Goal: Browse casually

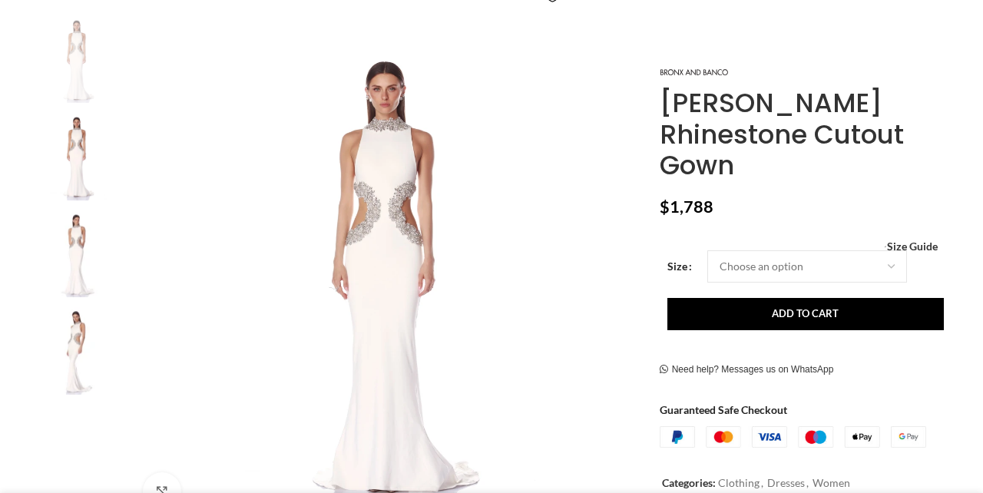
scroll to position [295, 0]
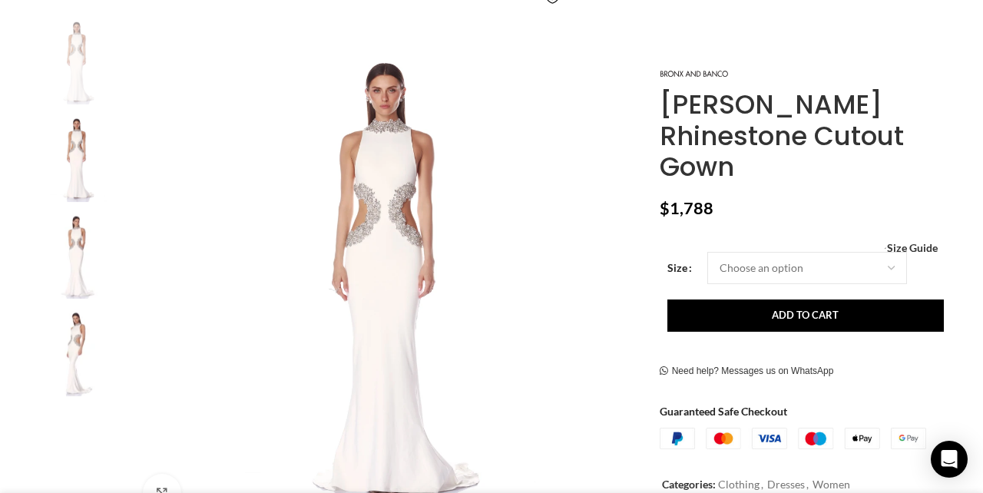
click at [82, 271] on img "3 / 4" at bounding box center [77, 255] width 94 height 90
click at [68, 343] on img "4 / 4" at bounding box center [77, 352] width 94 height 90
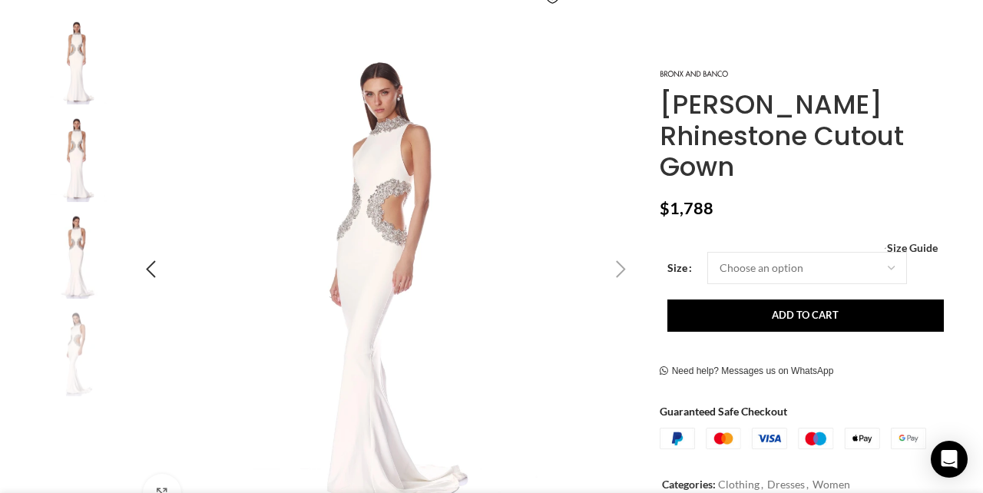
scroll to position [0, 323]
click at [382, 214] on img "4 / 4" at bounding box center [385, 269] width 509 height 509
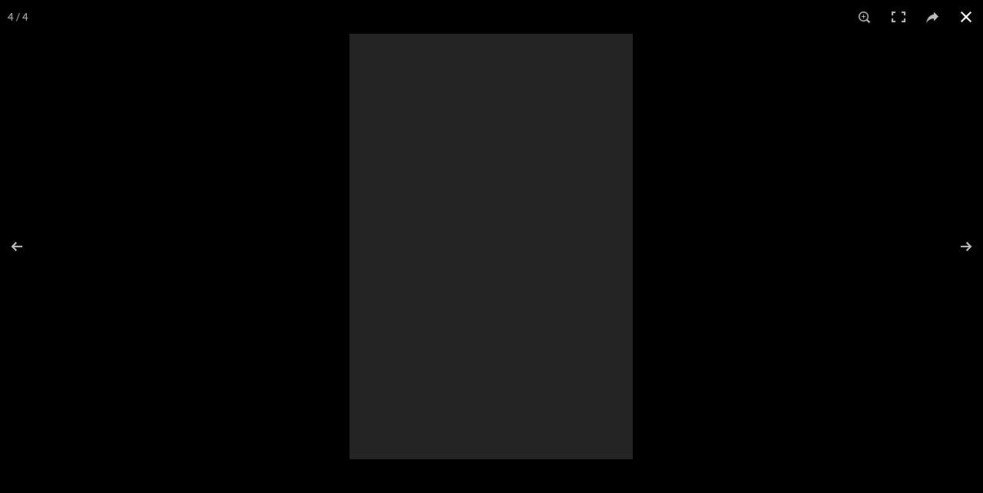
click at [970, 18] on button at bounding box center [966, 17] width 34 height 34
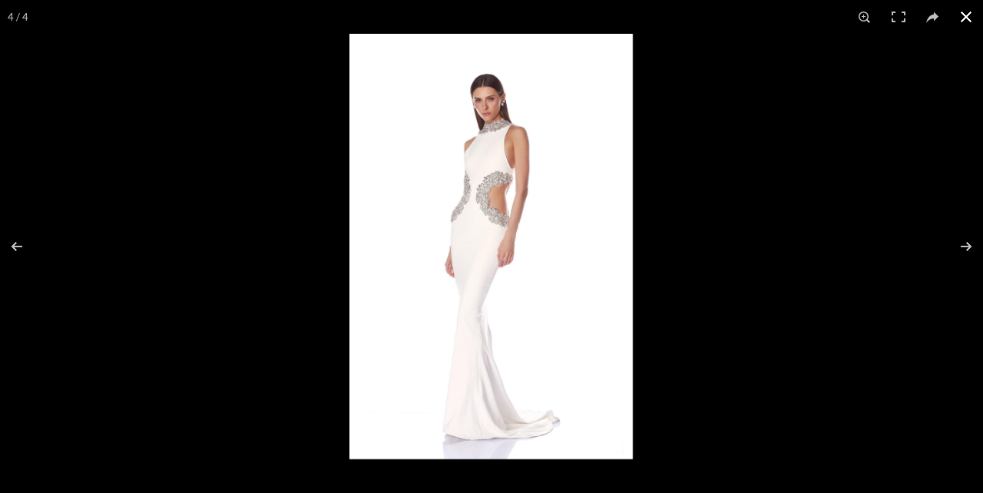
scroll to position [529, 0]
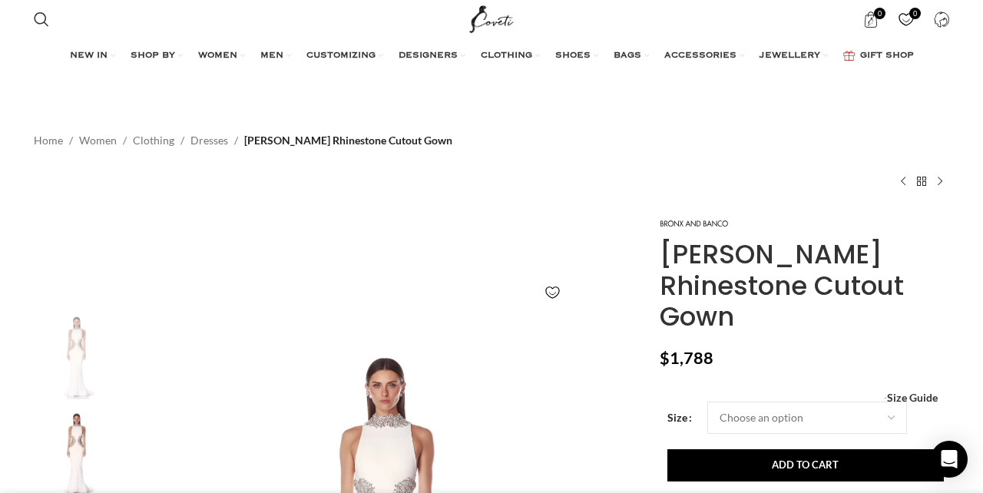
click at [617, 134] on div "Home Women Clothing Dresses Camila White Rhinestone Cutout Gown Mademoiselle Em…" at bounding box center [492, 159] width 916 height 108
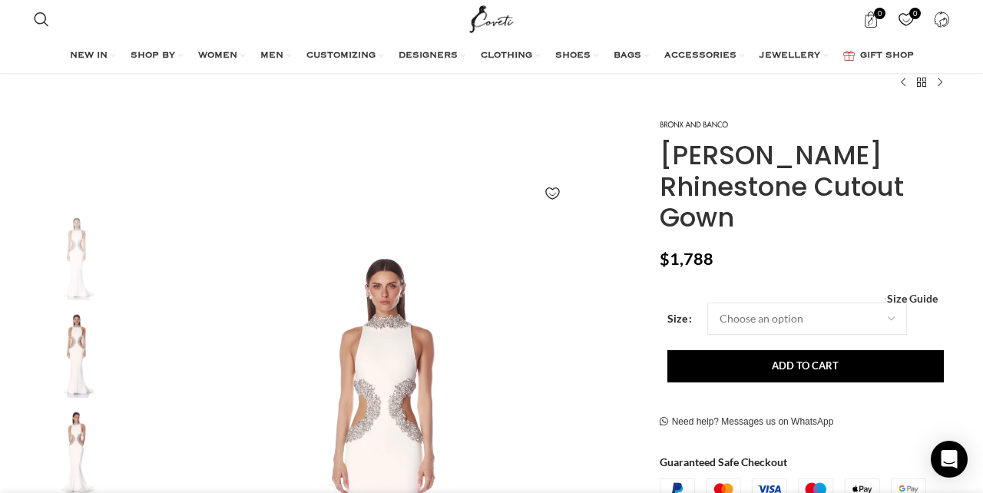
scroll to position [50, 0]
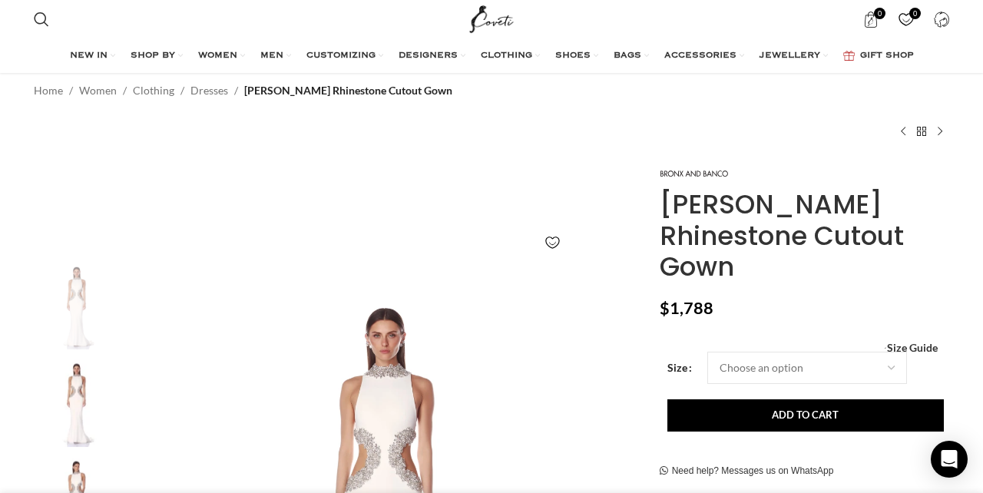
click at [78, 397] on img "2 / 4" at bounding box center [77, 402] width 94 height 90
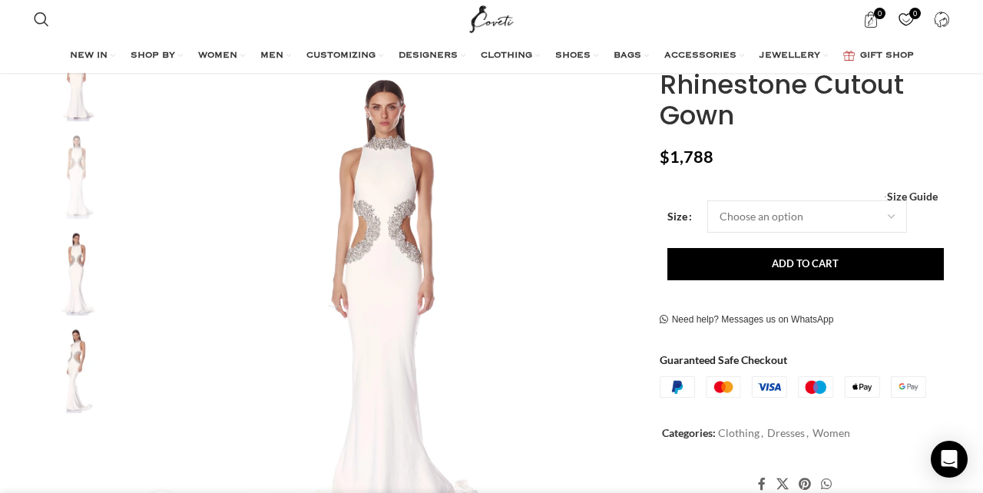
scroll to position [0, 485]
click at [77, 366] on img "4 / 4" at bounding box center [77, 368] width 94 height 90
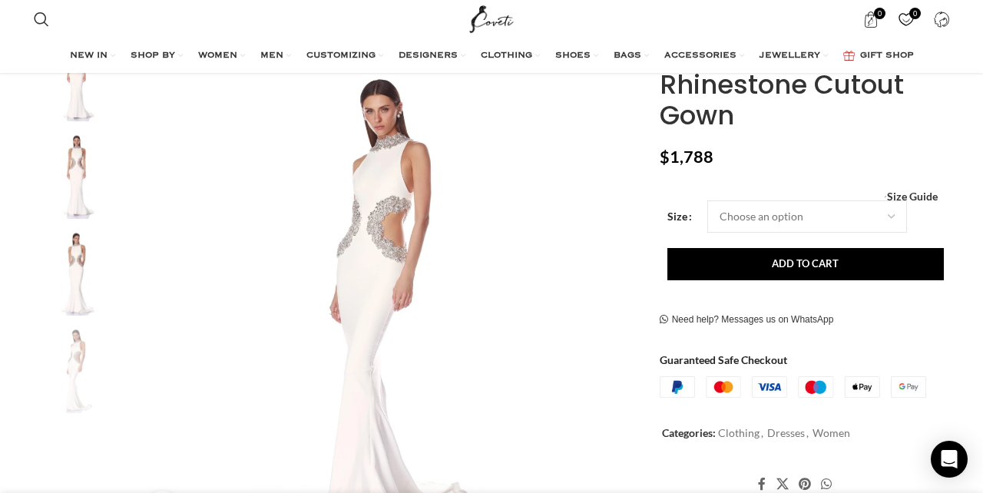
click at [78, 266] on img "3 / 4" at bounding box center [77, 272] width 94 height 90
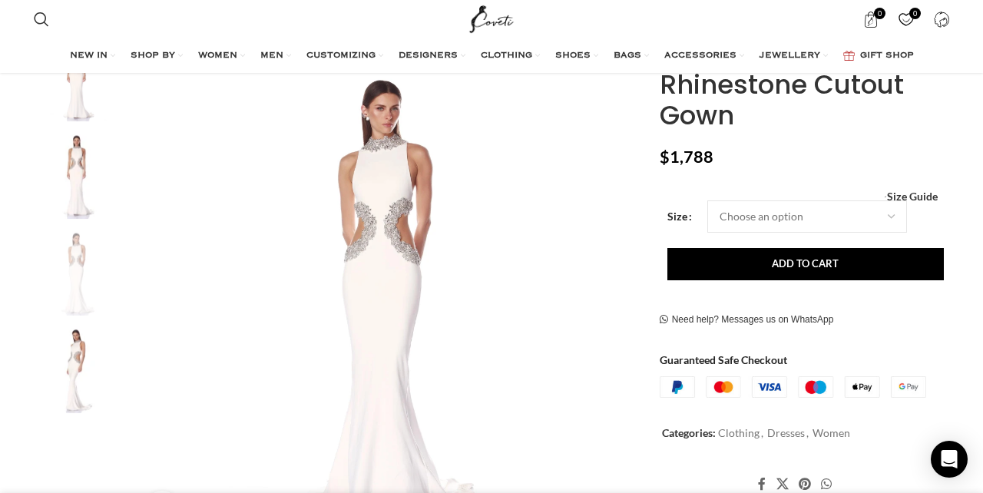
click at [79, 180] on img "2 / 4" at bounding box center [77, 174] width 94 height 90
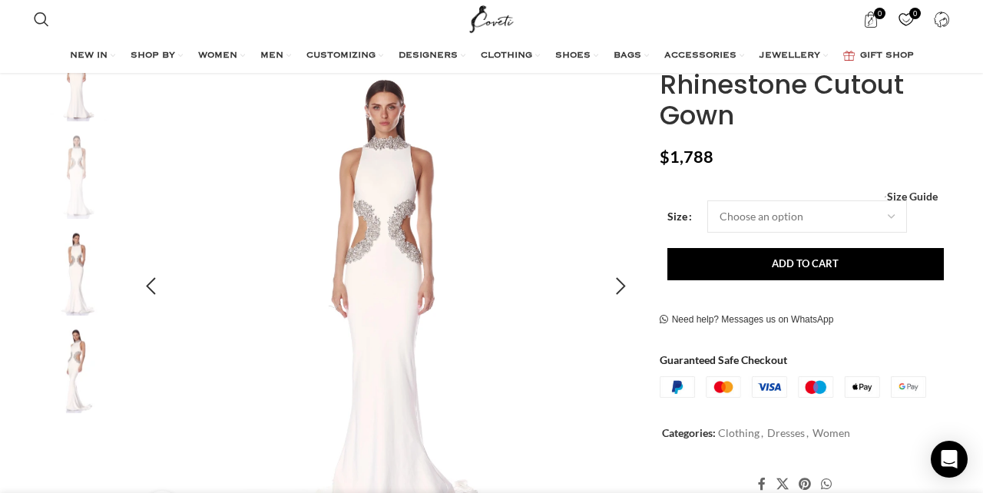
click at [407, 196] on img "2 / 4" at bounding box center [385, 285] width 509 height 509
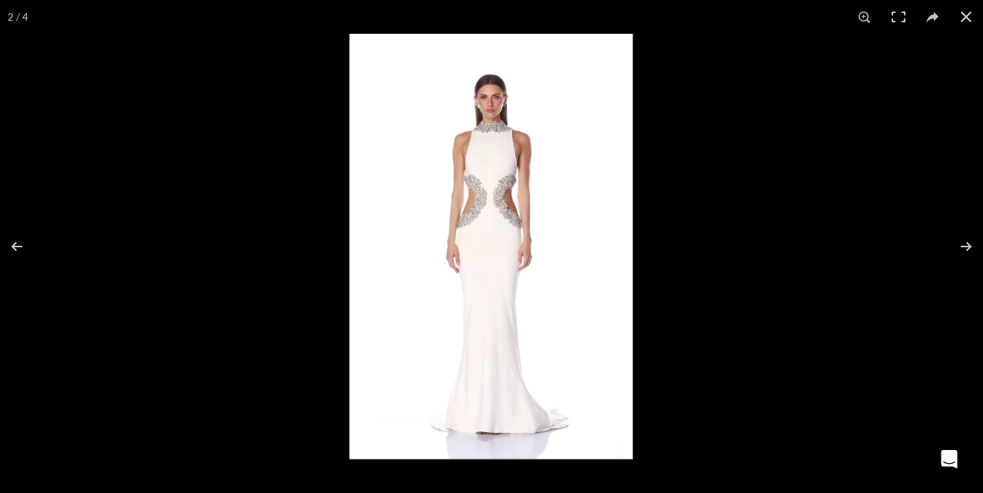
click at [518, 215] on img at bounding box center [491, 247] width 283 height 426
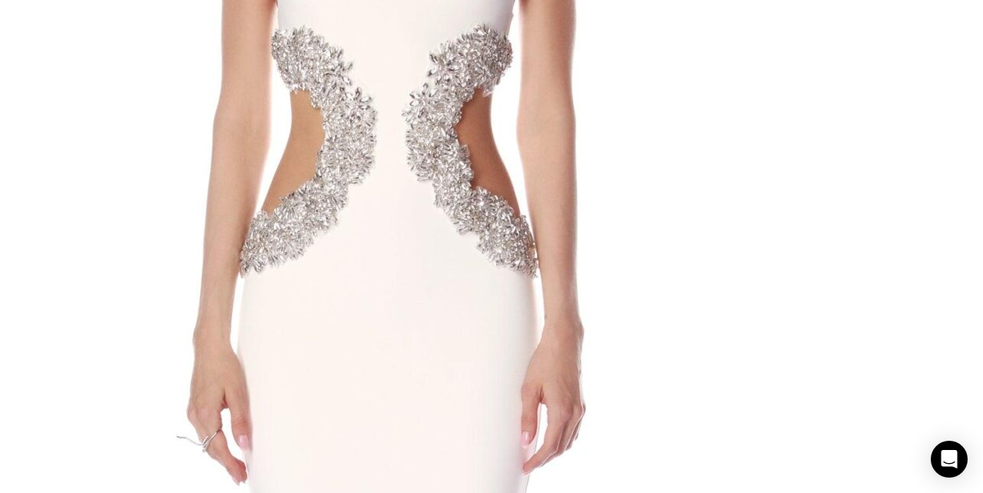
scroll to position [0, 0]
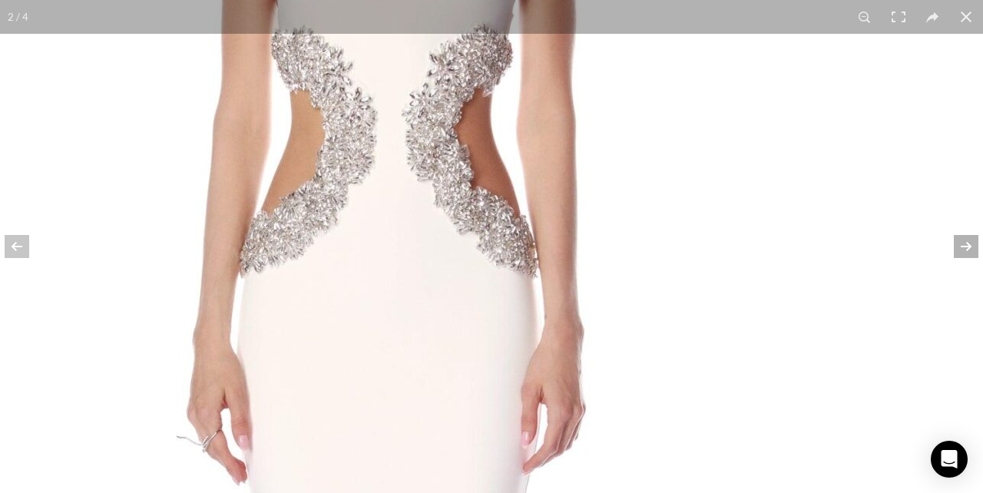
click at [964, 250] on button at bounding box center [957, 246] width 54 height 77
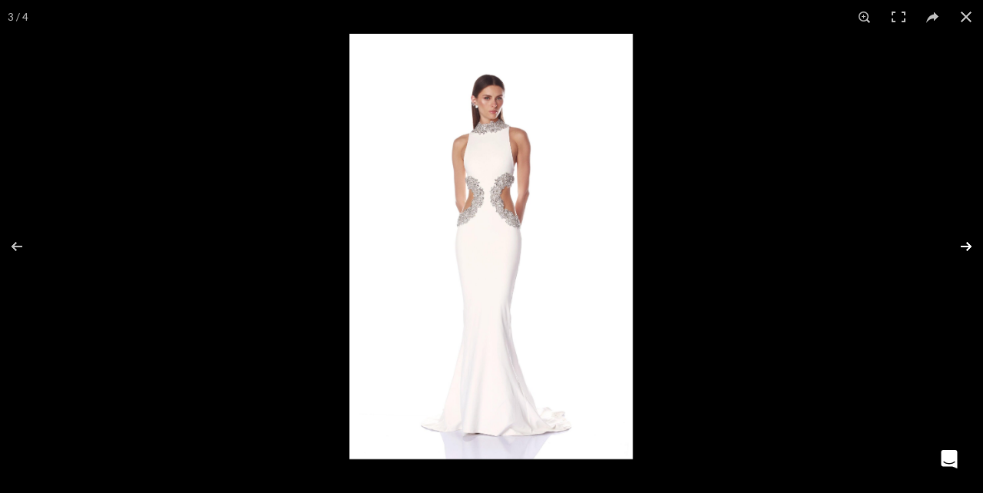
click at [964, 249] on button at bounding box center [957, 246] width 54 height 77
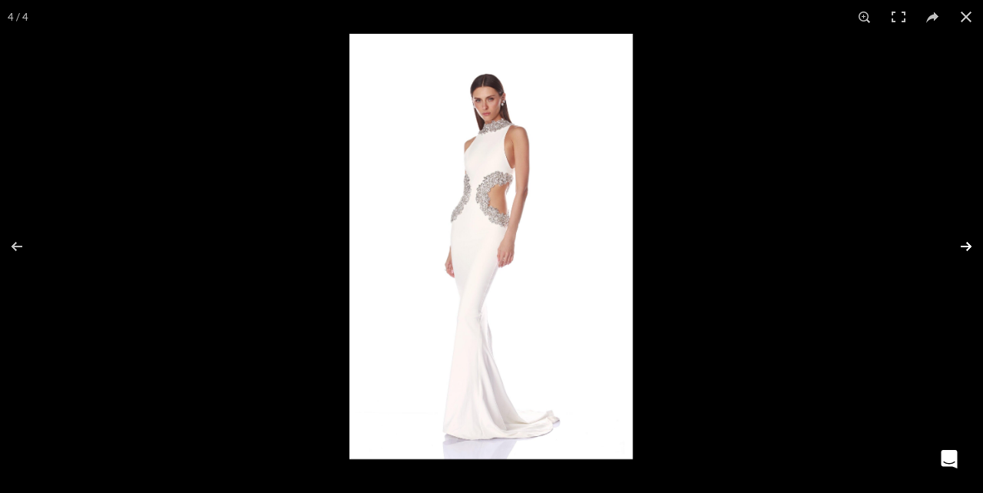
click at [964, 249] on button at bounding box center [957, 246] width 54 height 77
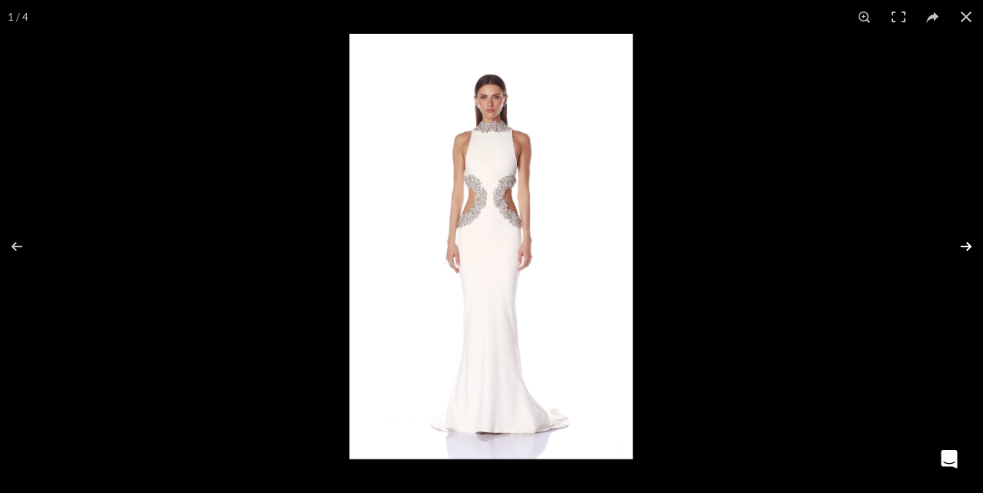
scroll to position [0, 809]
click at [964, 249] on button at bounding box center [957, 246] width 54 height 77
click at [967, 17] on button at bounding box center [966, 17] width 34 height 34
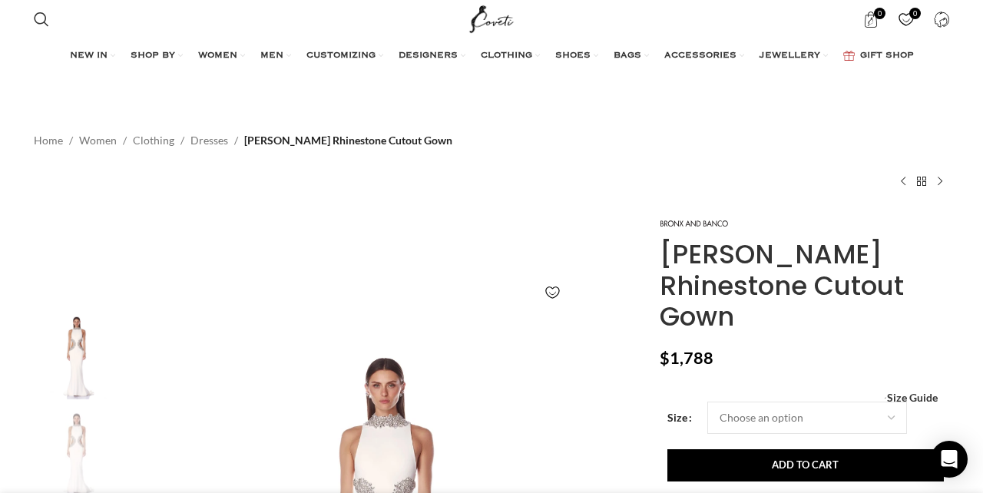
scroll to position [0, 970]
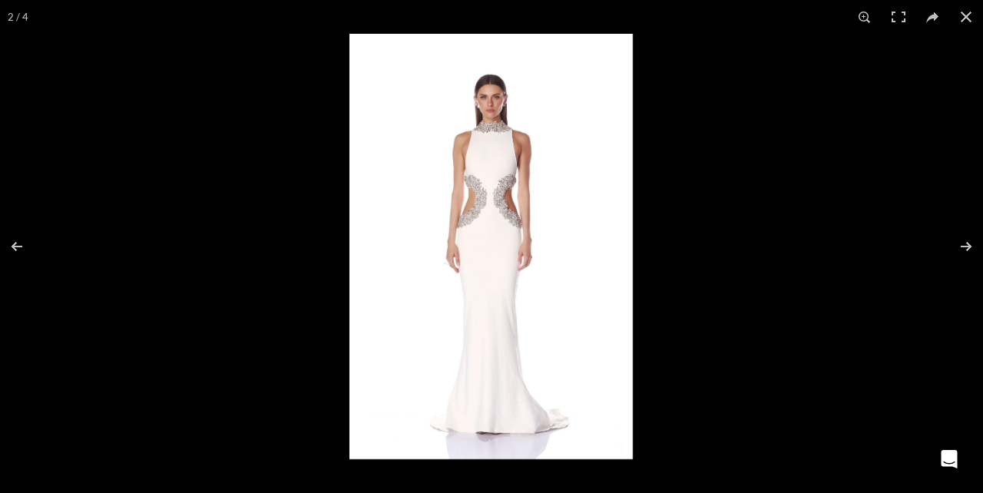
click at [480, 158] on img at bounding box center [491, 247] width 283 height 426
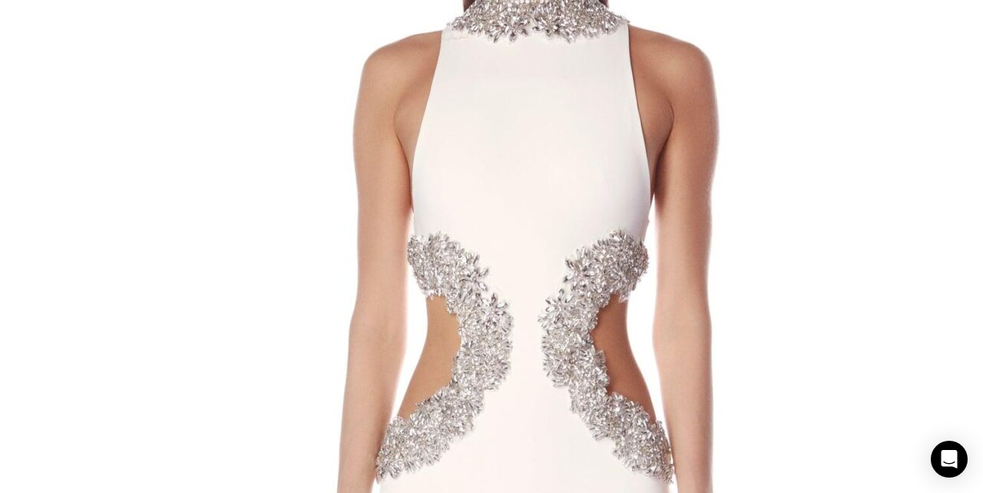
scroll to position [0, 0]
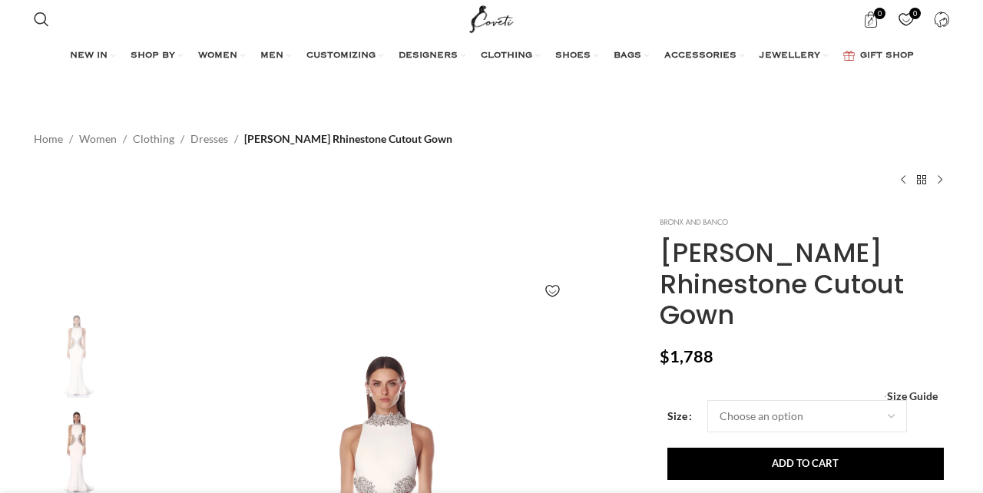
scroll to position [0, 162]
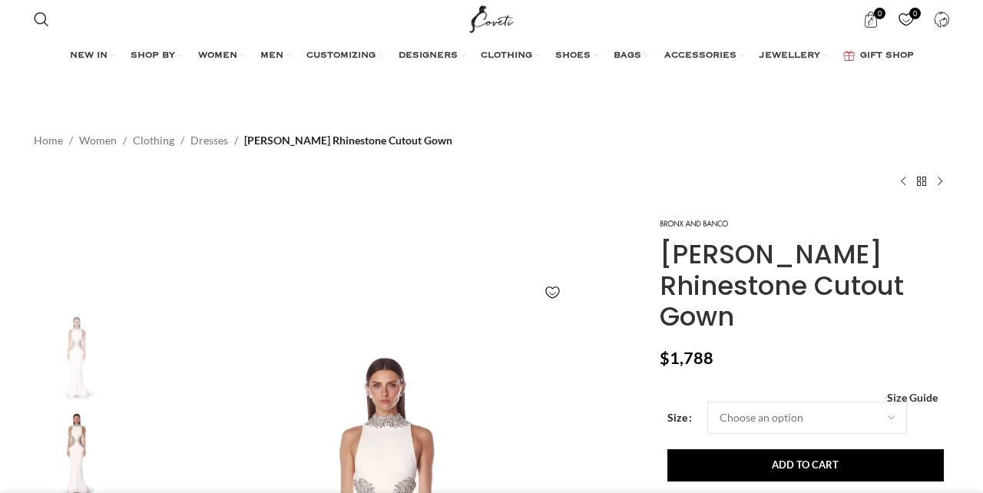
drag, startPoint x: 749, startPoint y: 316, endPoint x: 661, endPoint y: 293, distance: 90.6
click at [661, 293] on h1 "[PERSON_NAME] Rhinestone Cutout Gown" at bounding box center [805, 286] width 290 height 94
click at [843, 348] on p "$ 1,788" at bounding box center [805, 358] width 290 height 20
drag, startPoint x: 664, startPoint y: 250, endPoint x: 773, endPoint y: 306, distance: 122.3
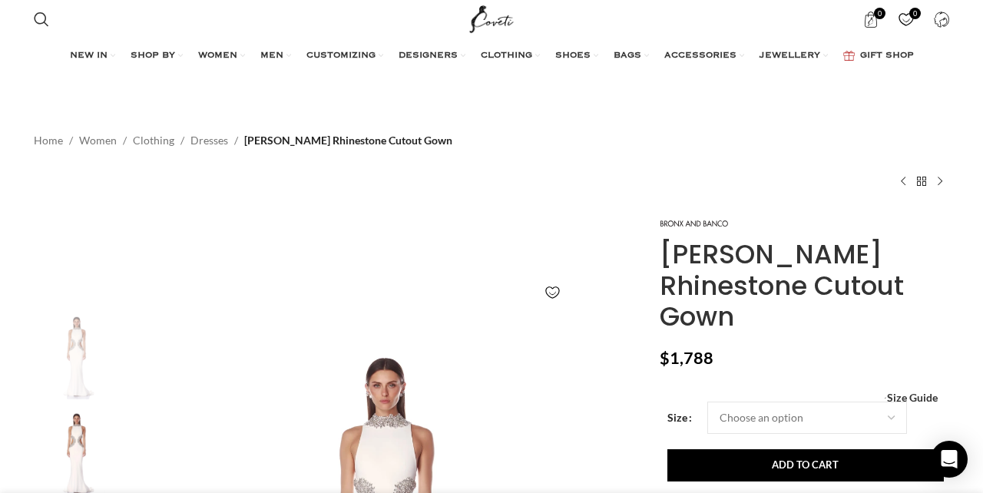
click at [774, 310] on h1 "[PERSON_NAME] Rhinestone Cutout Gown" at bounding box center [805, 286] width 290 height 94
click at [743, 276] on h1 "[PERSON_NAME] Rhinestone Cutout Gown" at bounding box center [805, 286] width 290 height 94
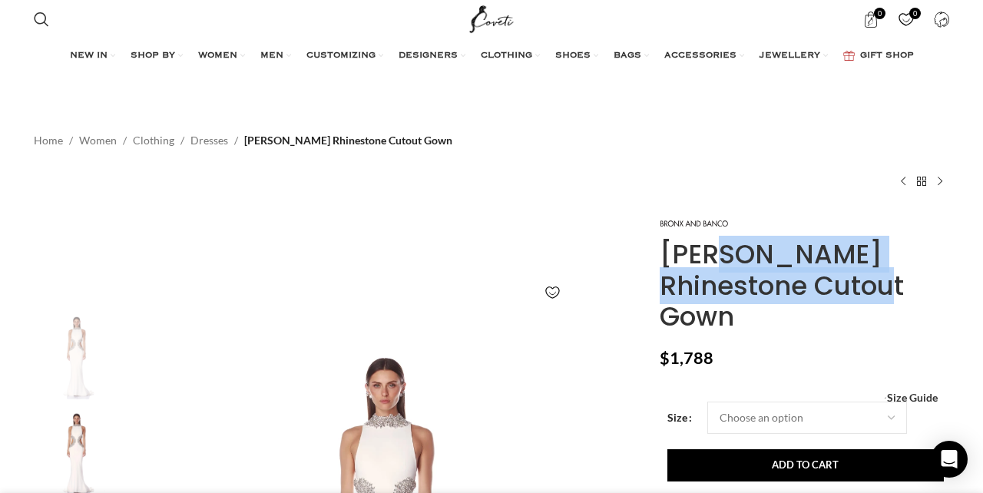
drag, startPoint x: 665, startPoint y: 249, endPoint x: 847, endPoint y: 291, distance: 186.2
click at [846, 292] on h1 "[PERSON_NAME] Rhinestone Cutout Gown" at bounding box center [805, 286] width 290 height 94
click at [847, 291] on h1 "[PERSON_NAME] Rhinestone Cutout Gown" at bounding box center [805, 286] width 290 height 94
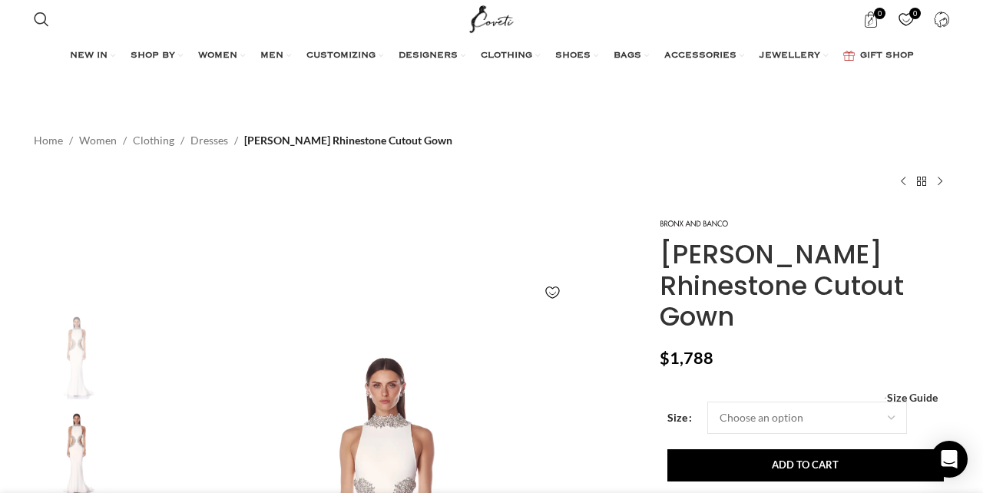
scroll to position [0, 2103]
